Goal: Transaction & Acquisition: Purchase product/service

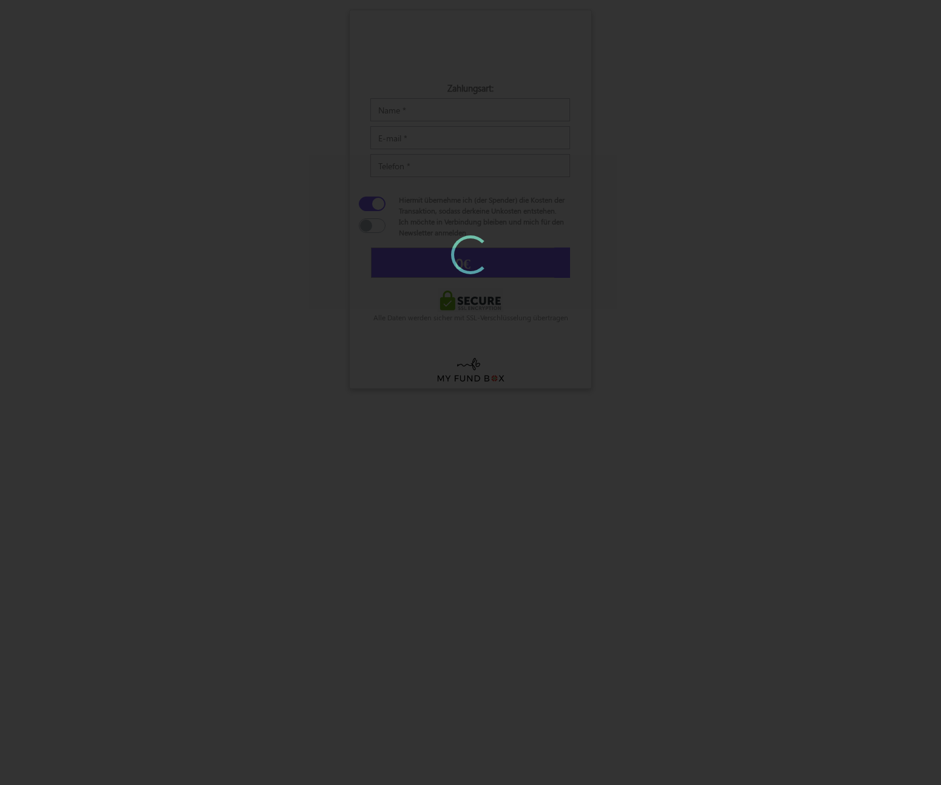
type input "5"
type input "5,58 €"
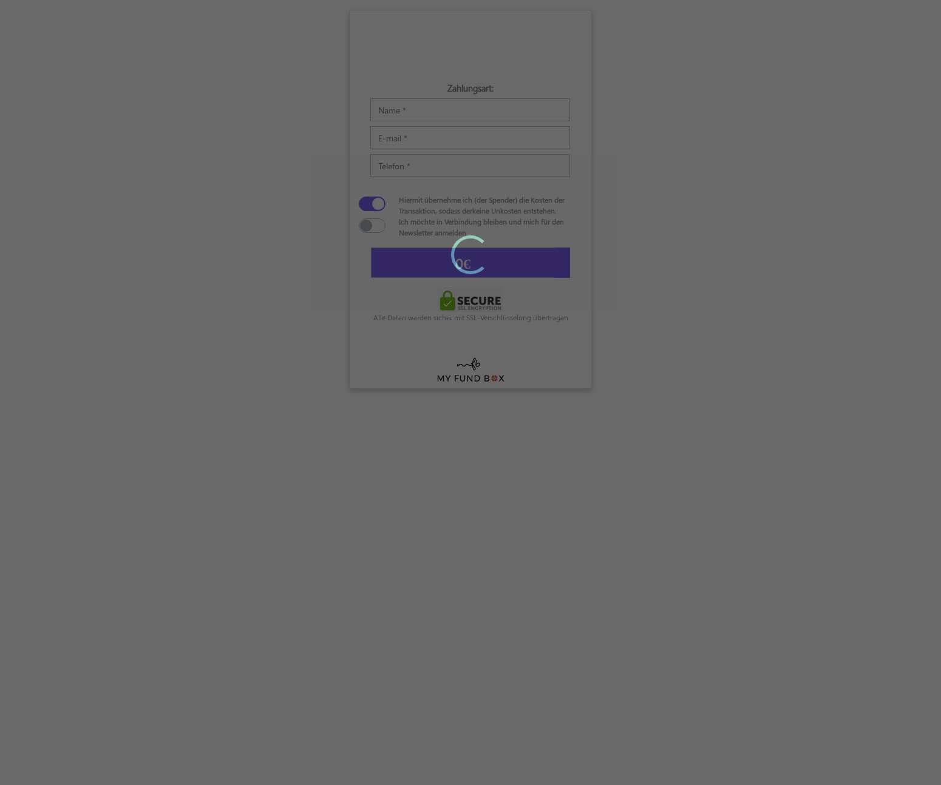
type input "5"
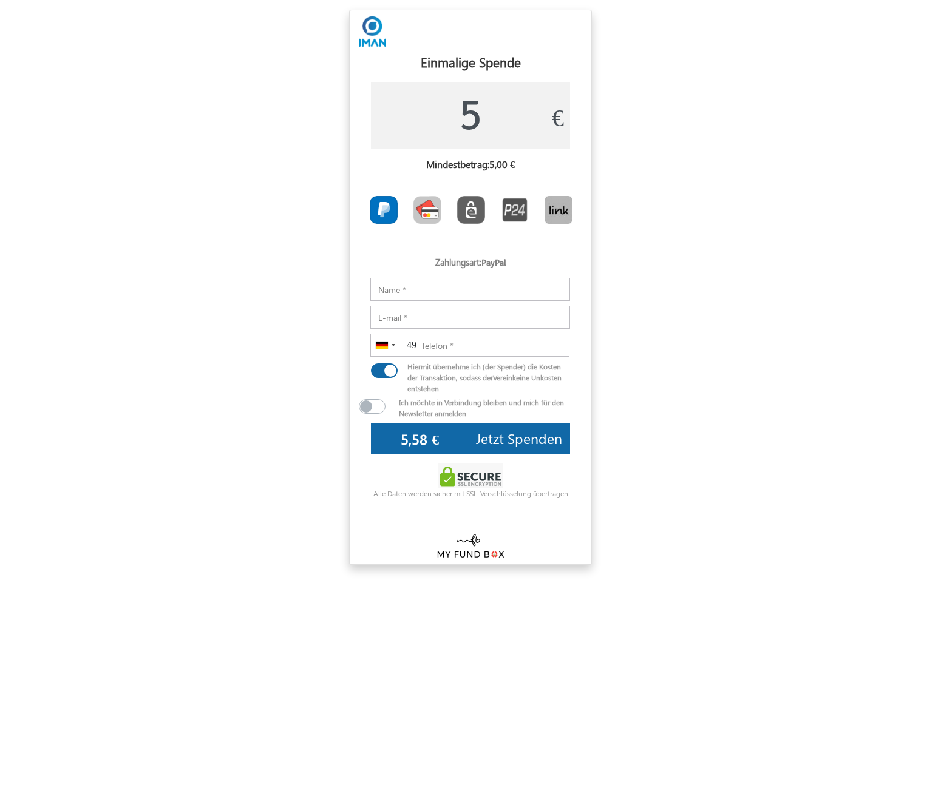
click at [428, 212] on img "Toolbar with button groups" at bounding box center [427, 210] width 28 height 28
click at [421, 204] on input "Toolbar with button groups" at bounding box center [417, 200] width 8 height 8
type input "5,48 €"
radio input "true"
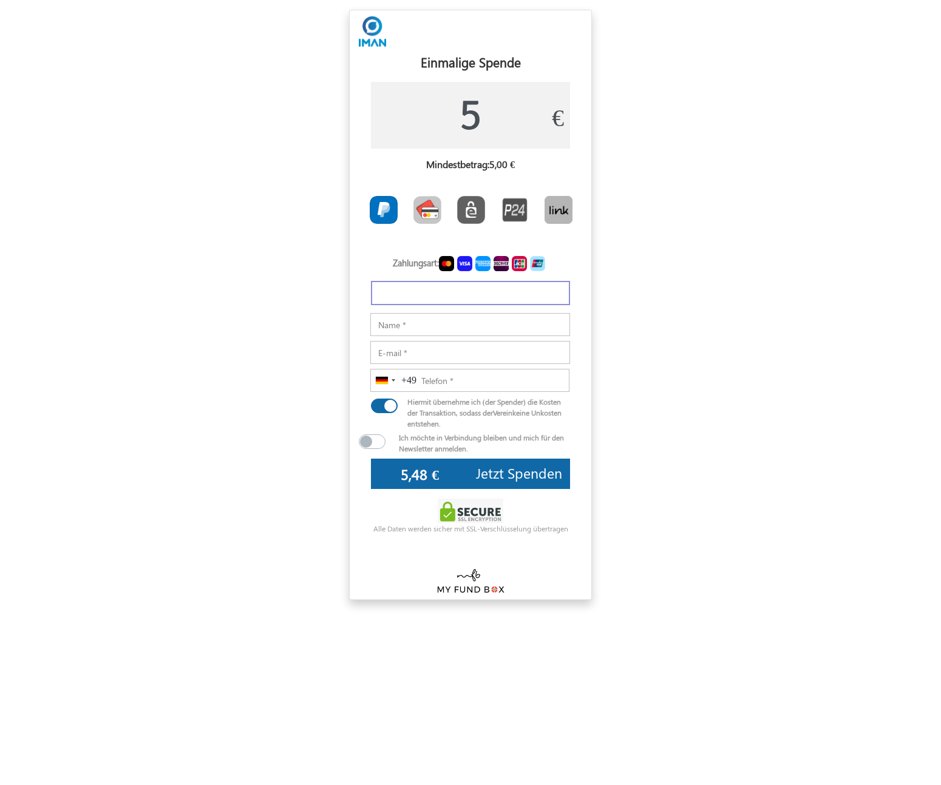
click at [383, 212] on img "Toolbar with button groups" at bounding box center [384, 210] width 28 height 28
click at [377, 204] on input "Toolbar with button groups" at bounding box center [374, 200] width 8 height 8
type input "5,58 €"
radio input "true"
